Goal: Use online tool/utility

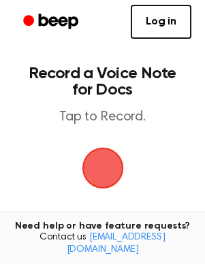
click at [112, 152] on span "button" at bounding box center [103, 168] width 38 height 38
click at [172, 29] on link "Log in" at bounding box center [161, 22] width 61 height 34
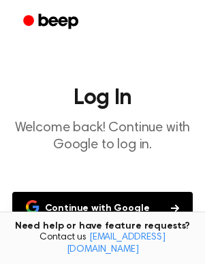
click at [138, 220] on button "Continue with Google" at bounding box center [102, 208] width 181 height 33
click at [183, 200] on button "Continue with Google" at bounding box center [102, 208] width 181 height 33
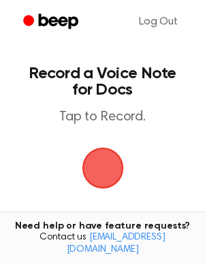
click at [84, 168] on span "button" at bounding box center [103, 168] width 38 height 38
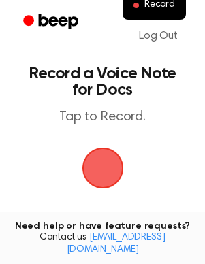
click at [104, 162] on span "button" at bounding box center [103, 168] width 38 height 38
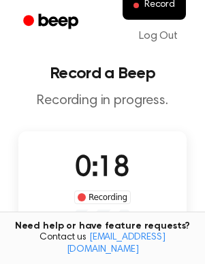
click at [102, 187] on div "0:18 Recording" at bounding box center [102, 181] width 78 height 67
click at [103, 195] on div "Recording" at bounding box center [102, 198] width 57 height 14
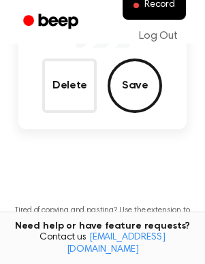
scroll to position [164, 0]
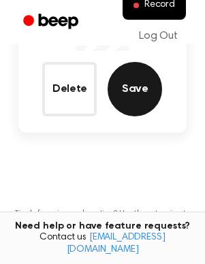
click at [131, 101] on button "Save" at bounding box center [135, 89] width 54 height 54
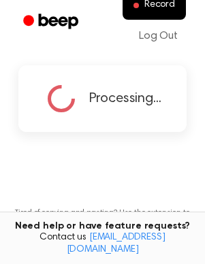
scroll to position [108, 0]
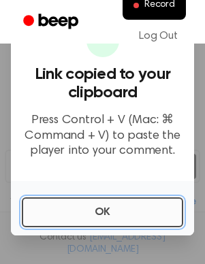
click at [97, 206] on button "OK" at bounding box center [102, 213] width 161 height 30
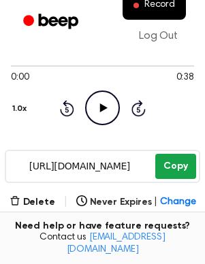
click at [171, 173] on button "Copy" at bounding box center [175, 166] width 40 height 25
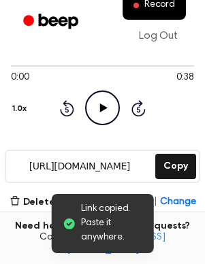
click at [170, 201] on span "Change" at bounding box center [177, 203] width 35 height 14
click at [169, 200] on span "Change" at bounding box center [177, 203] width 35 height 14
click at [168, 201] on span "Change" at bounding box center [177, 203] width 35 height 14
click at [167, 200] on span "Change" at bounding box center [177, 203] width 35 height 14
